Goal: Task Accomplishment & Management: Complete application form

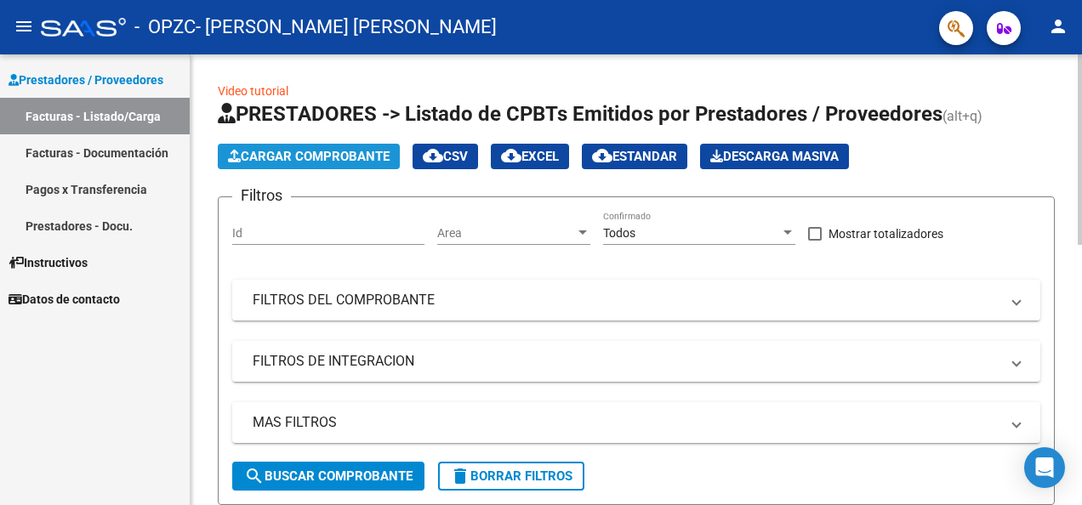
click at [355, 155] on span "Cargar Comprobante" at bounding box center [309, 156] width 162 height 15
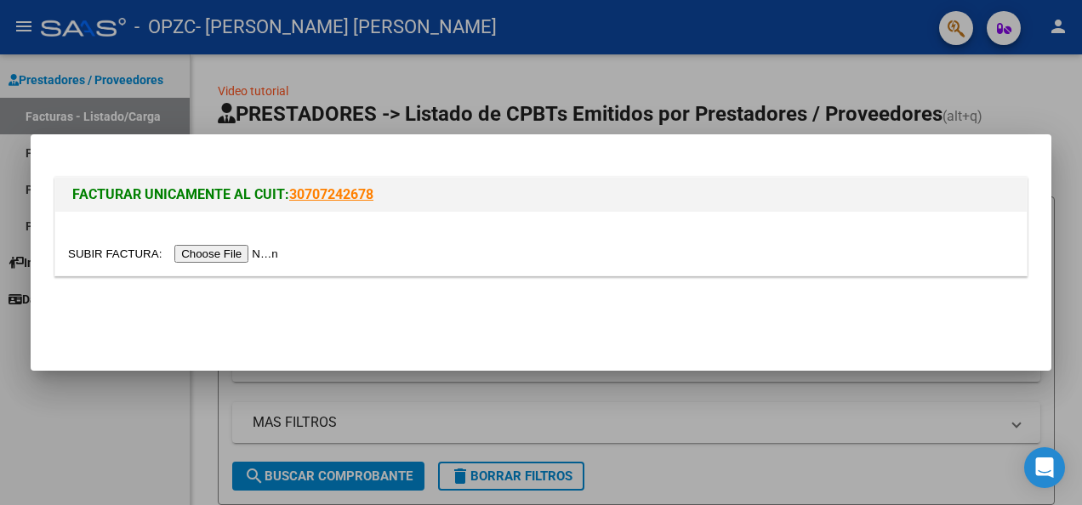
click at [226, 248] on input "file" at bounding box center [175, 254] width 215 height 18
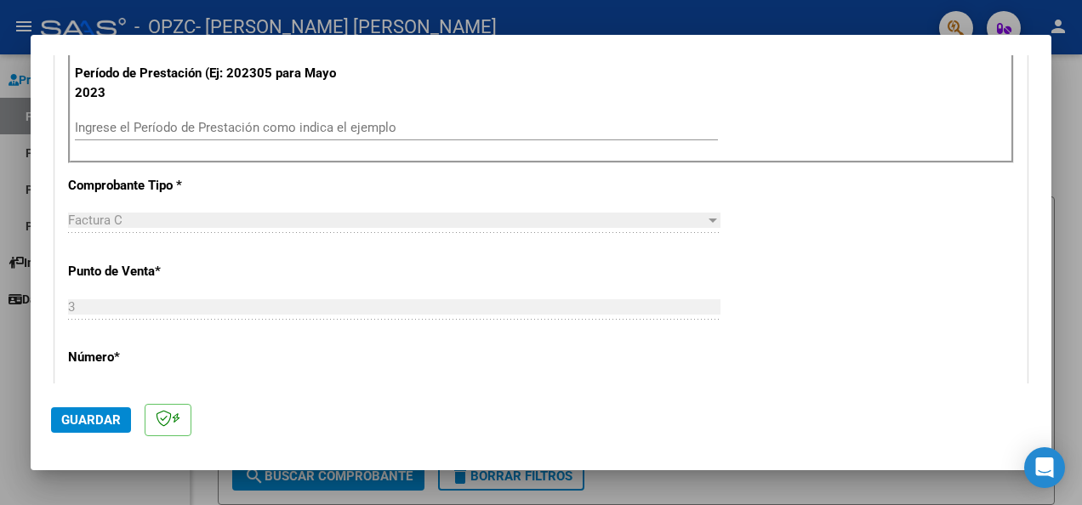
scroll to position [510, 0]
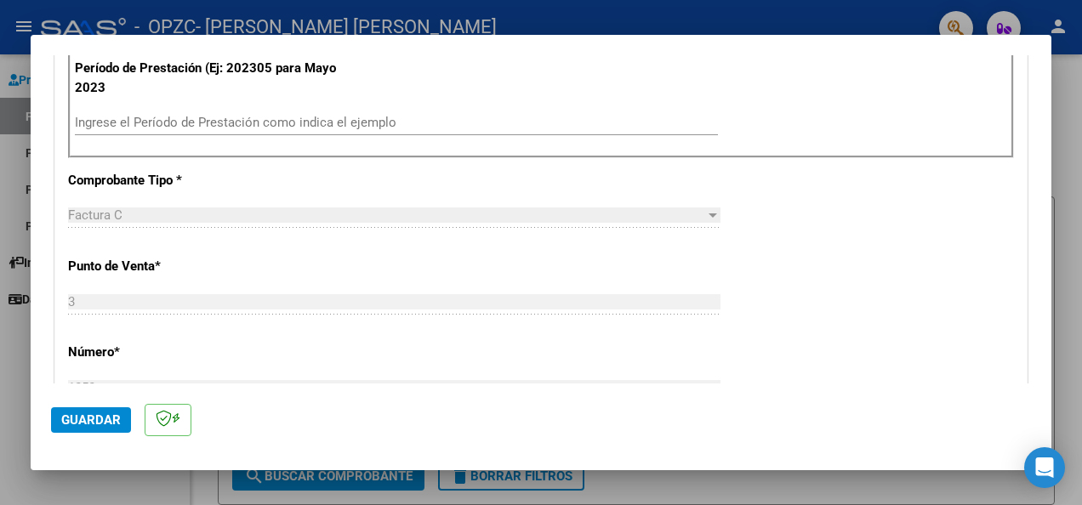
click at [172, 121] on input "Ingrese el Período de Prestación como indica el ejemplo" at bounding box center [396, 122] width 643 height 15
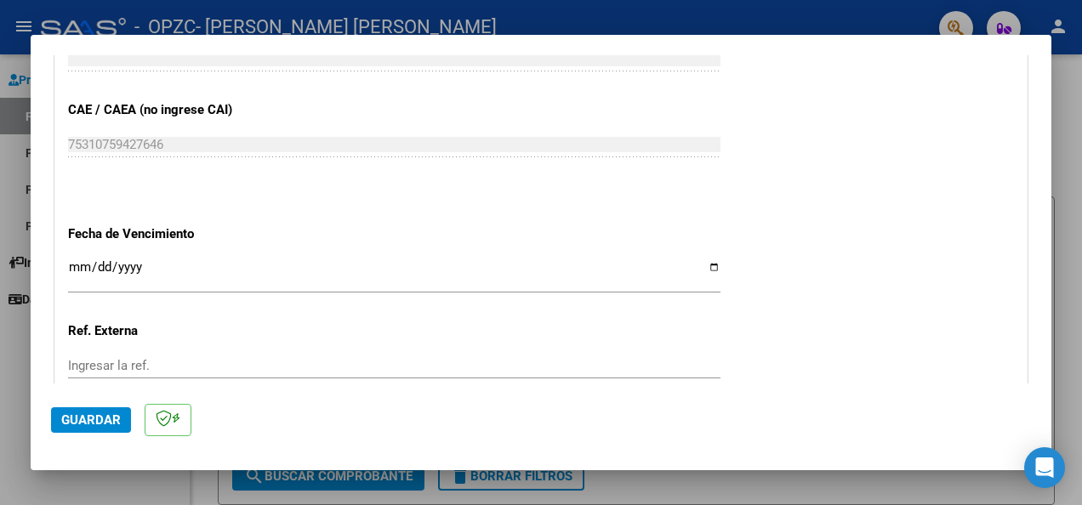
scroll to position [1106, 0]
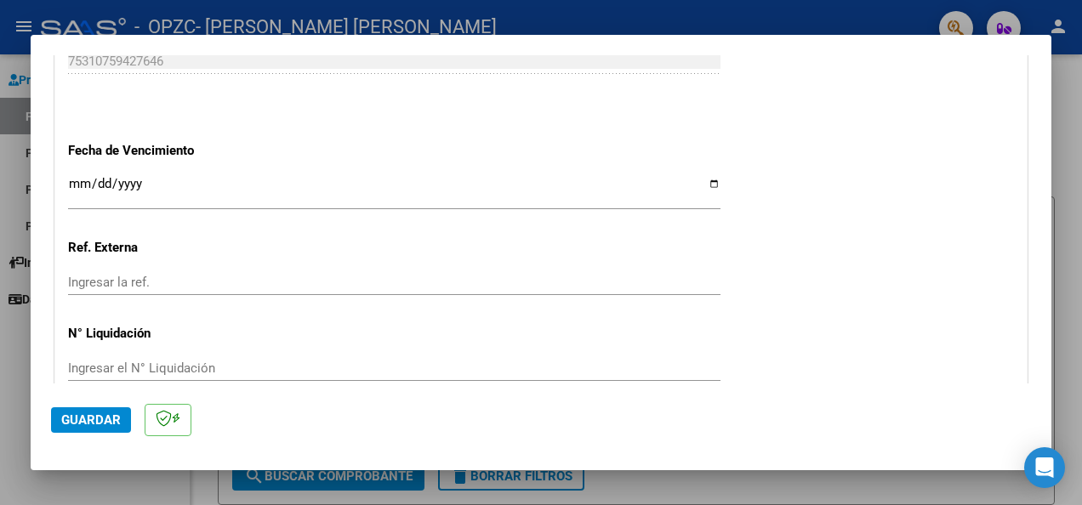
type input "202507"
click at [77, 180] on input "Ingresar la fecha" at bounding box center [394, 190] width 652 height 27
type input "[DATE]"
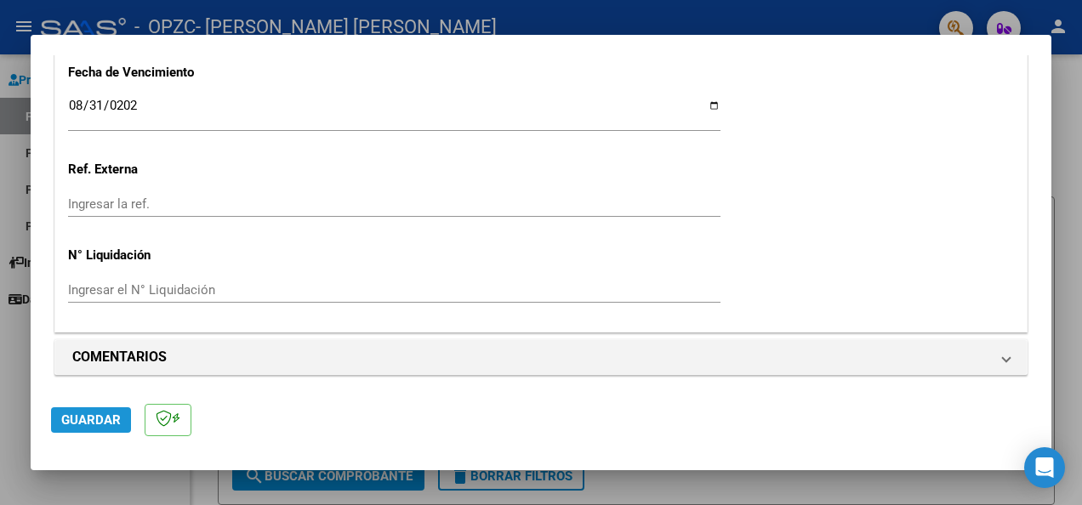
click at [107, 427] on span "Guardar" at bounding box center [91, 419] width 60 height 15
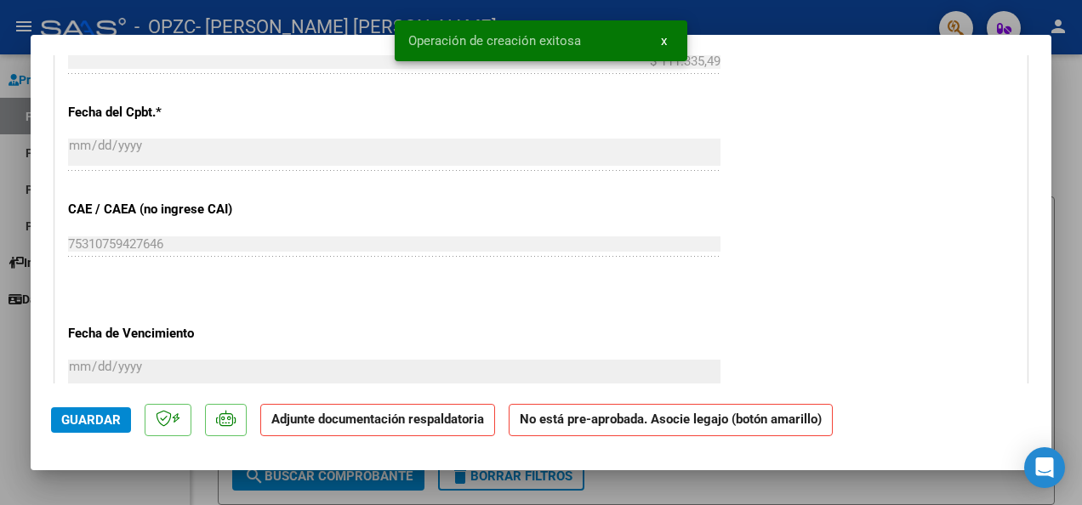
scroll to position [1021, 0]
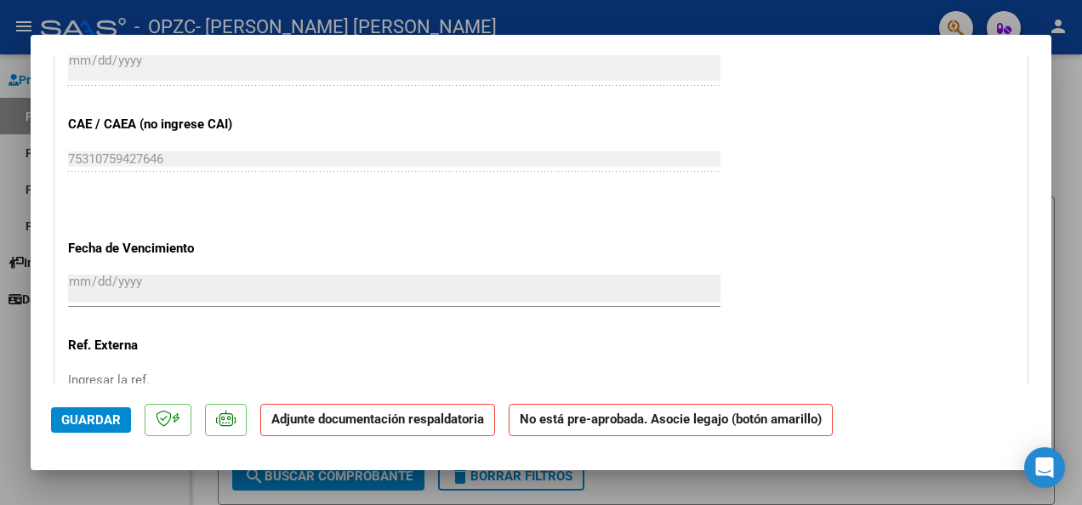
click at [94, 418] on span "Guardar" at bounding box center [91, 419] width 60 height 15
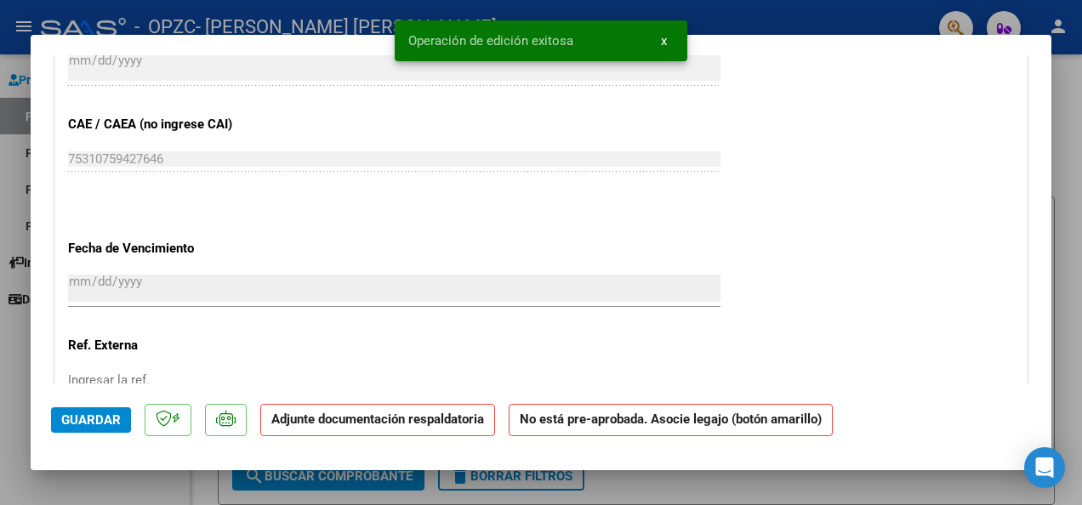
click at [150, 471] on div at bounding box center [541, 252] width 1082 height 505
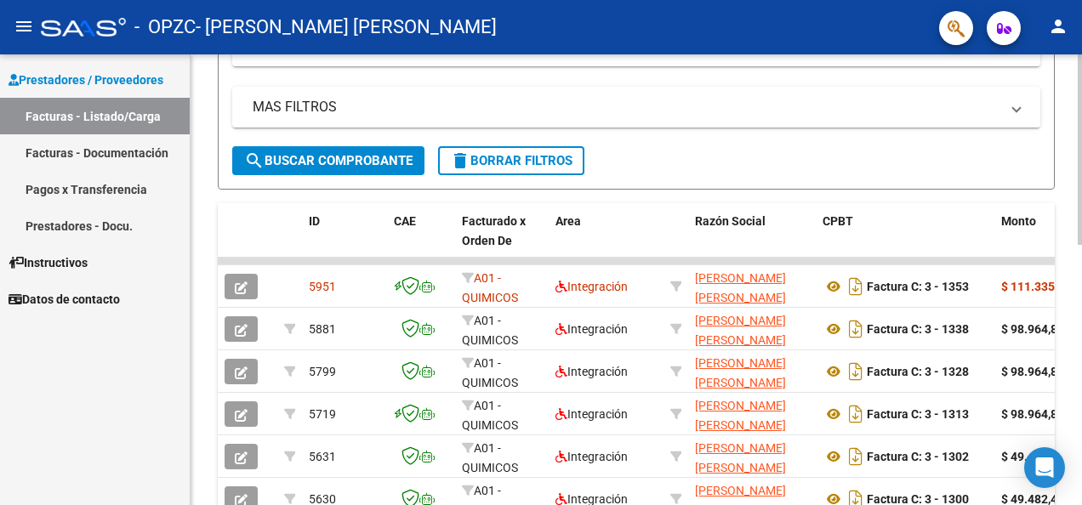
scroll to position [340, 0]
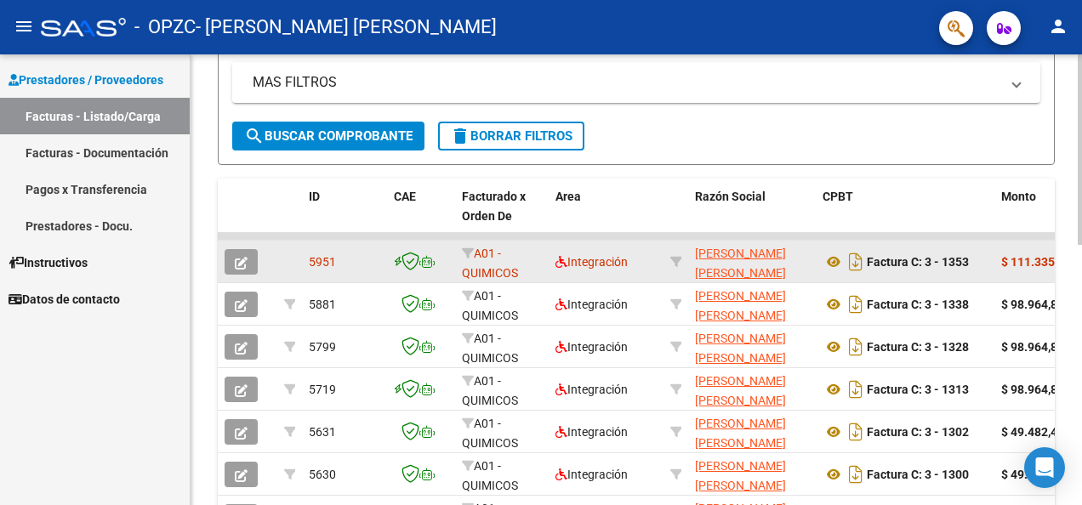
click at [736, 262] on app-link-go-to "[PERSON_NAME] [PERSON_NAME]" at bounding box center [752, 263] width 114 height 39
click at [621, 259] on span "Integración" at bounding box center [591, 262] width 72 height 14
click at [490, 262] on div "A01 - QUIMICOS" at bounding box center [502, 262] width 80 height 36
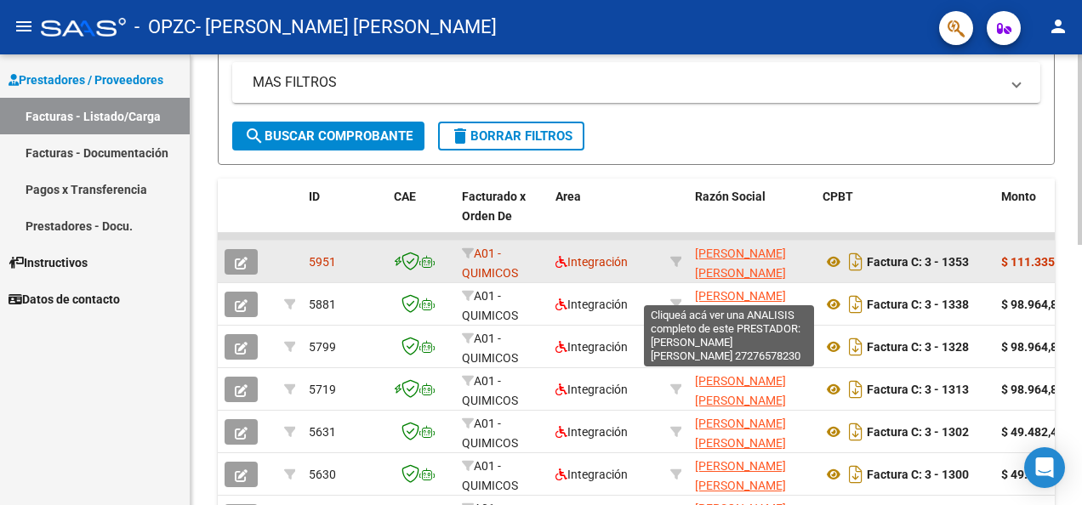
click at [721, 264] on span "[PERSON_NAME] [PERSON_NAME]" at bounding box center [740, 263] width 91 height 33
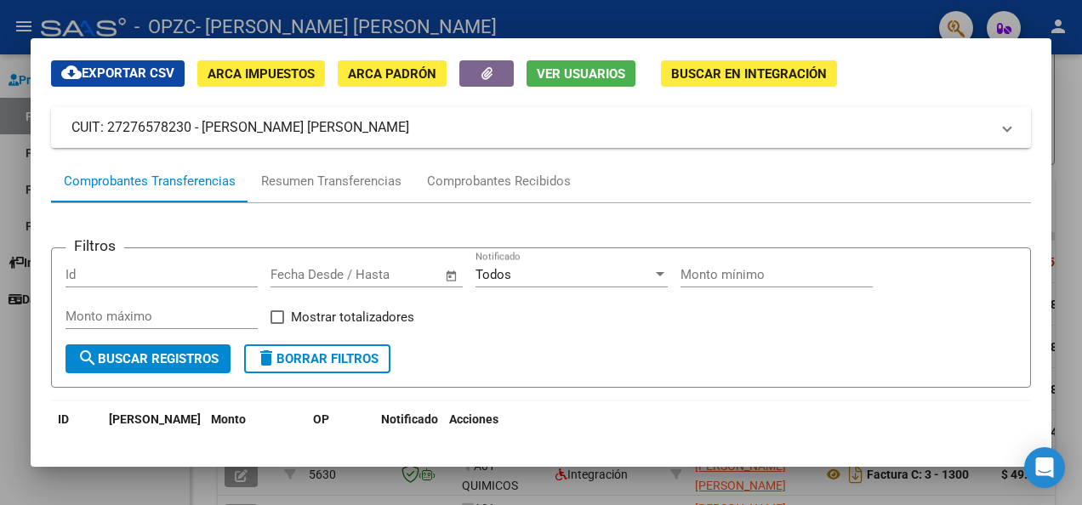
scroll to position [0, 0]
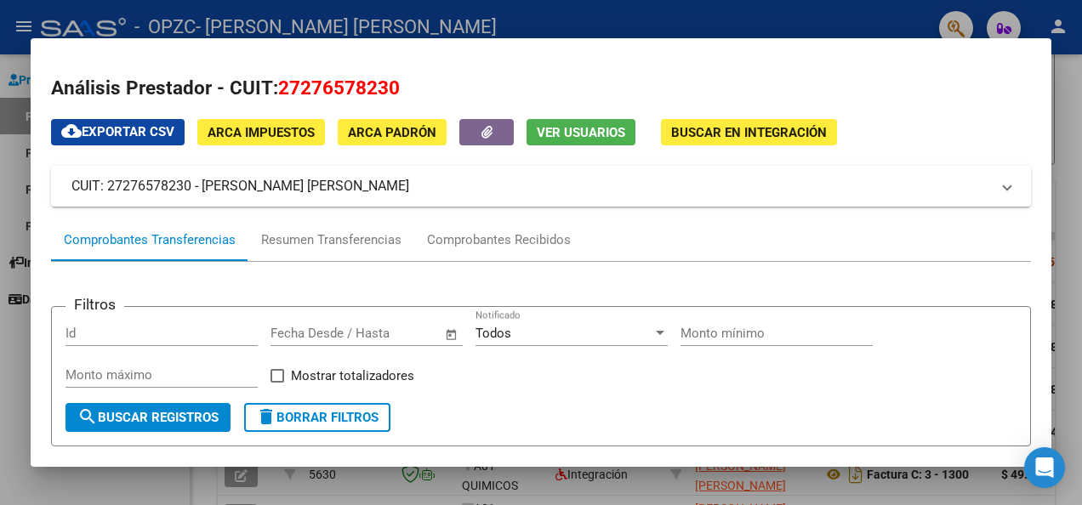
click at [8, 156] on div at bounding box center [541, 252] width 1082 height 505
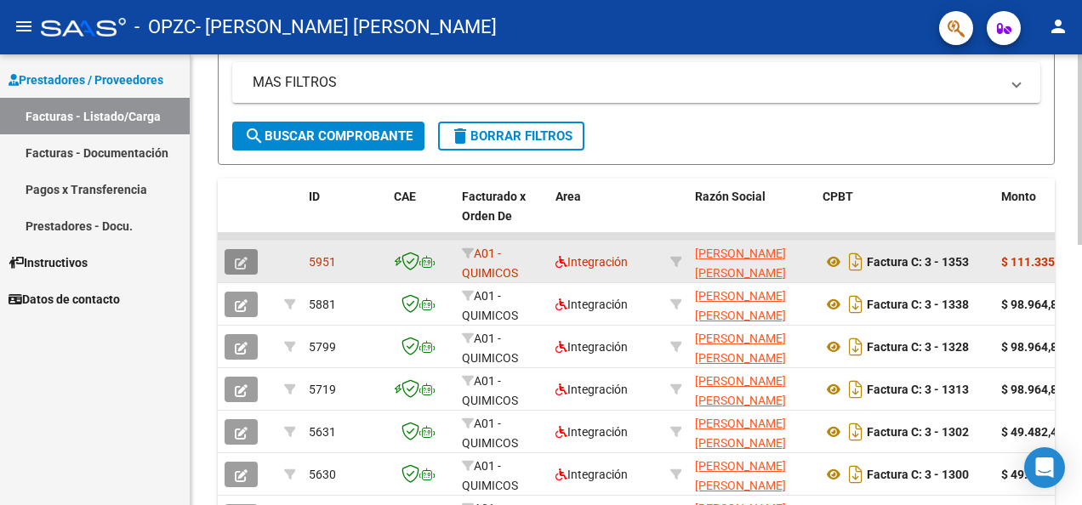
click at [250, 257] on button "button" at bounding box center [241, 262] width 33 height 26
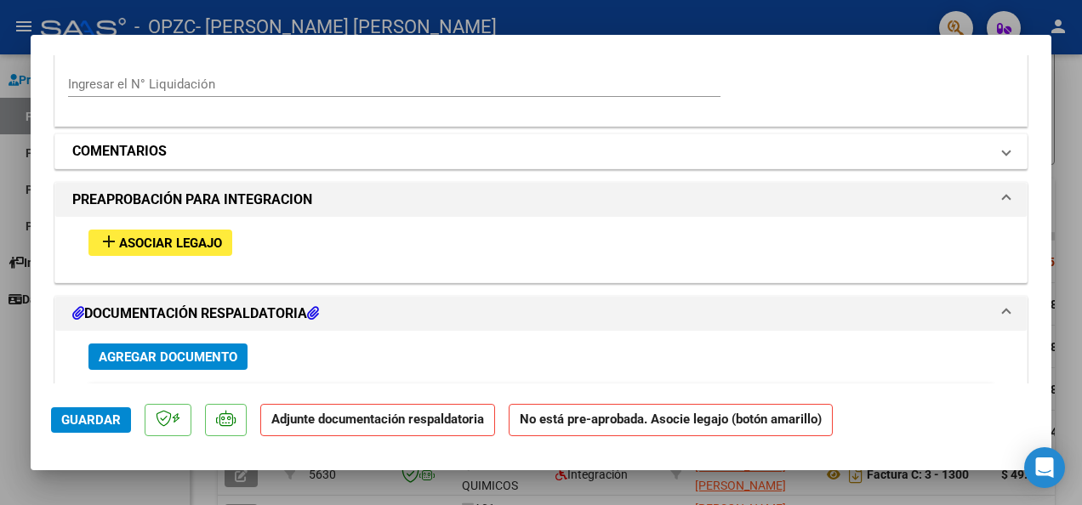
scroll to position [1304, 0]
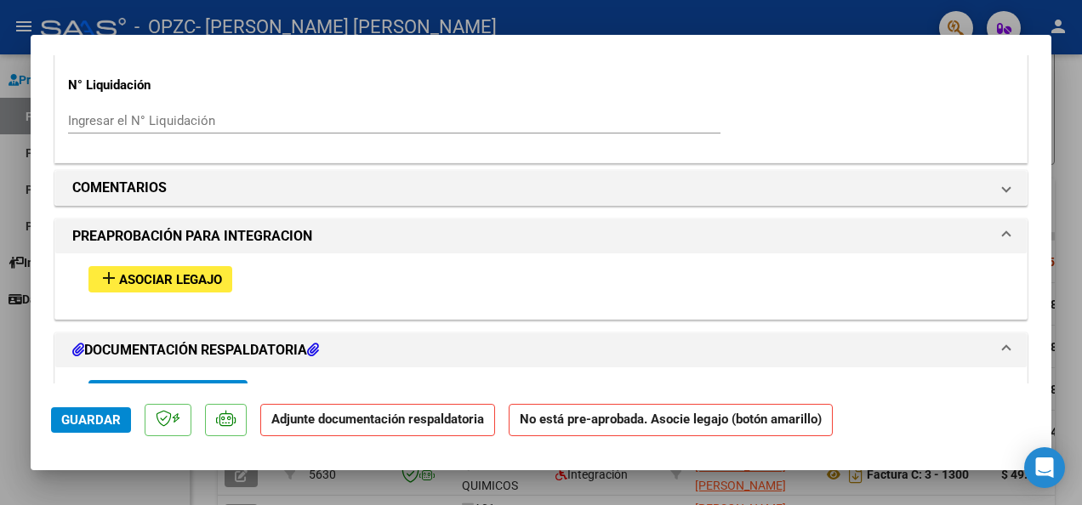
click at [208, 272] on span "Asociar Legajo" at bounding box center [170, 279] width 103 height 15
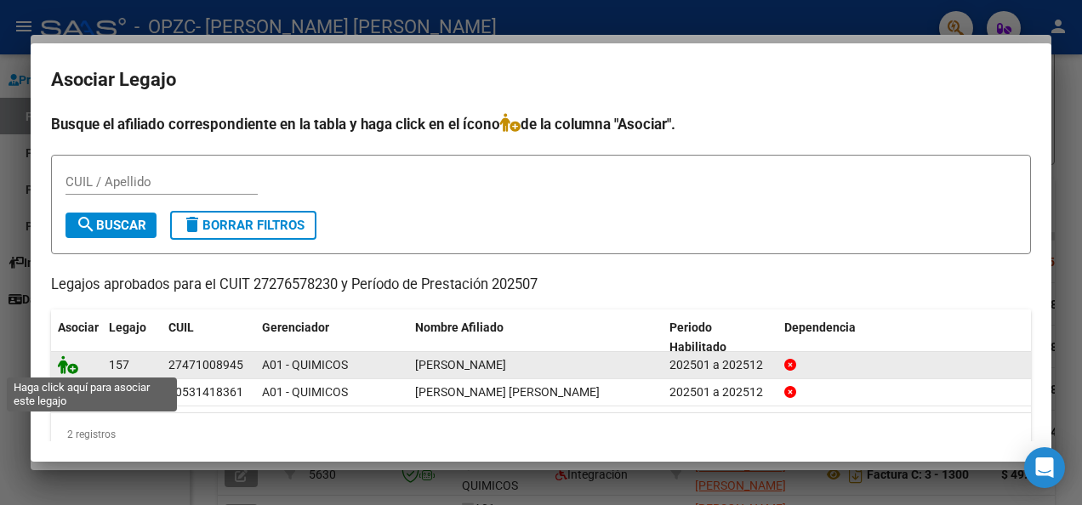
click at [71, 369] on icon at bounding box center [68, 364] width 20 height 19
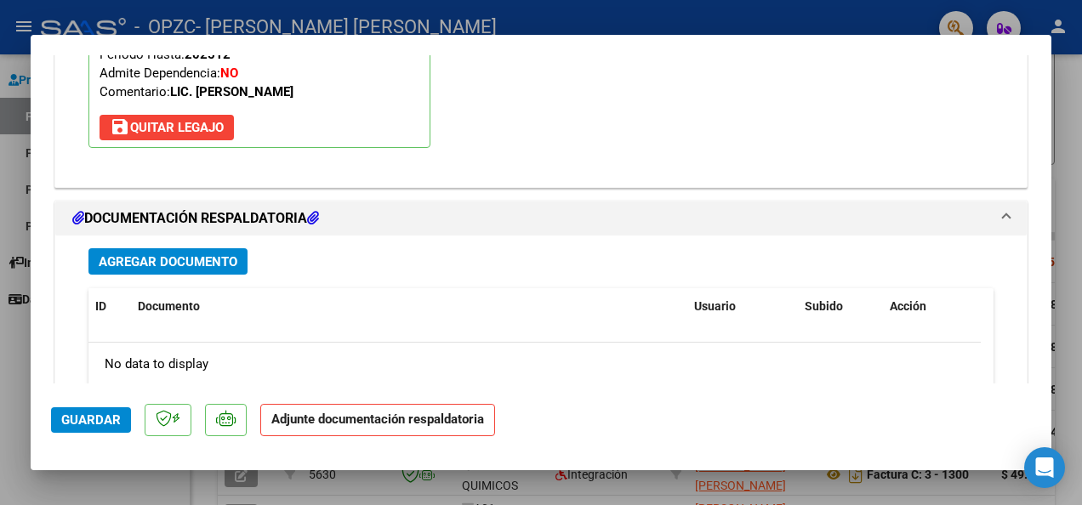
scroll to position [1773, 0]
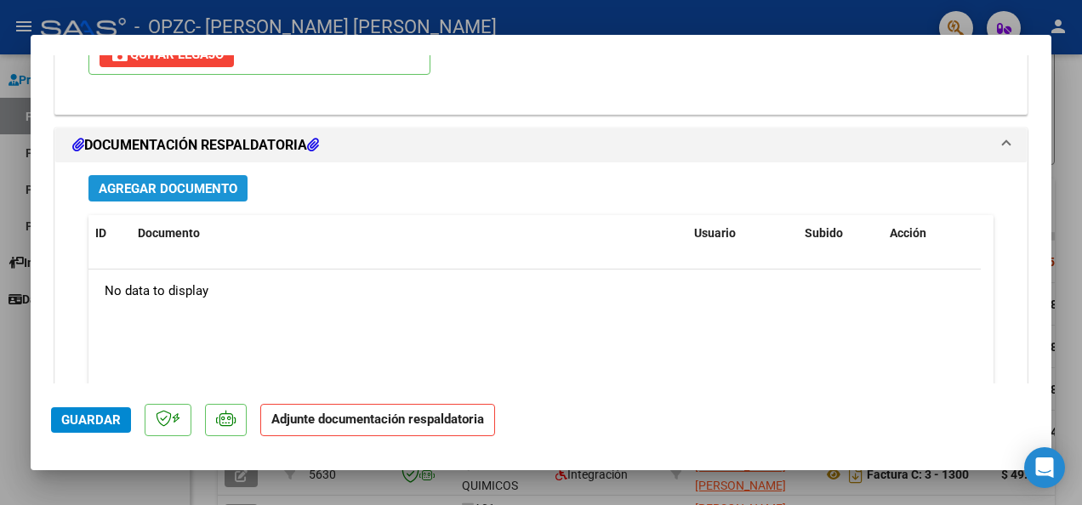
click at [221, 188] on span "Agregar Documento" at bounding box center [168, 188] width 139 height 15
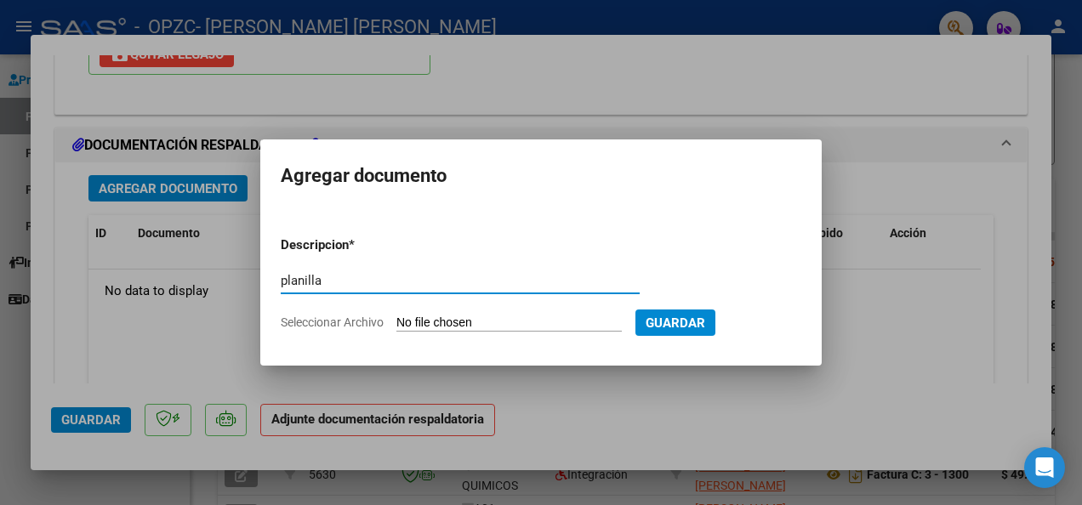
type input "planilla"
click at [540, 321] on input "Seleccionar Archivo" at bounding box center [508, 324] width 225 height 16
type input "C:\fakepath\planilla [PERSON_NAME][DATE].pdf"
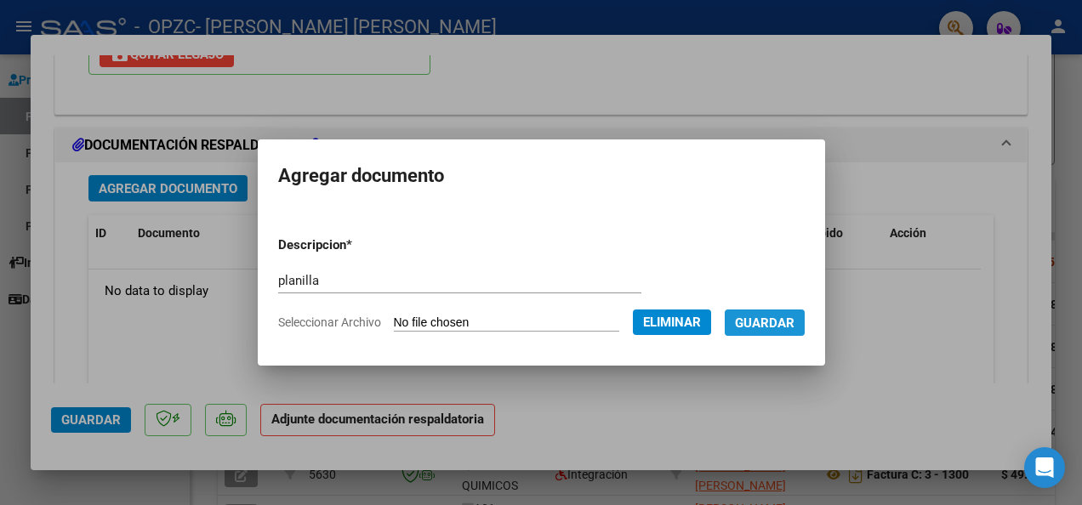
click at [774, 328] on span "Guardar" at bounding box center [765, 323] width 60 height 15
